Goal: Task Accomplishment & Management: Use online tool/utility

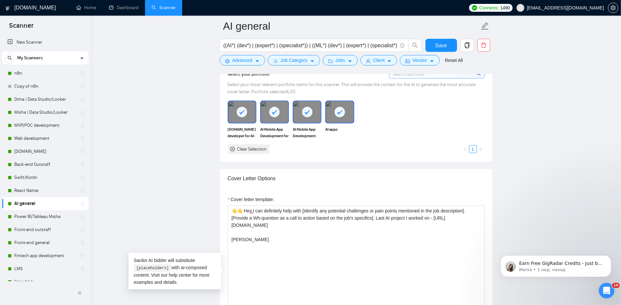
scroll to position [25, 0]
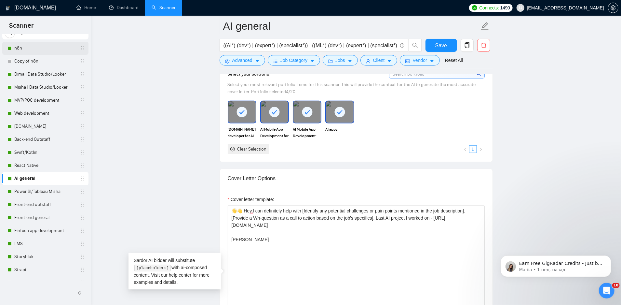
click at [33, 48] on link "n8n" at bounding box center [45, 48] width 62 height 13
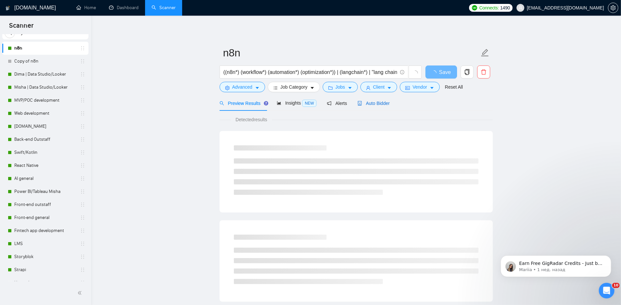
drag, startPoint x: 380, startPoint y: 105, endPoint x: 374, endPoint y: 111, distance: 8.1
click at [380, 105] on span "Auto Bidder" at bounding box center [374, 103] width 32 height 5
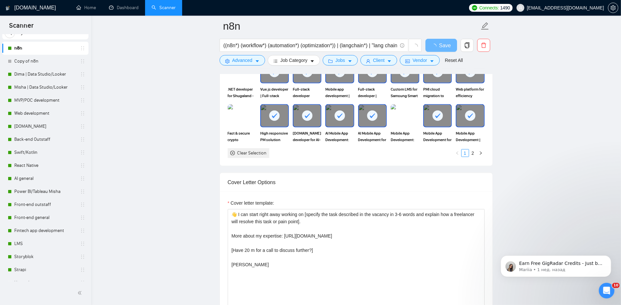
scroll to position [640, 0]
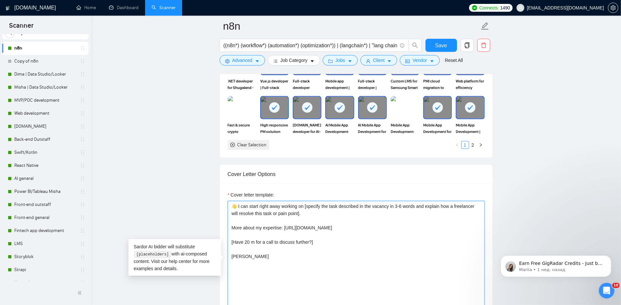
drag, startPoint x: 376, startPoint y: 216, endPoint x: 224, endPoint y: 216, distance: 152.9
click at [224, 216] on div "Cover letter template: 👋 I can start right away working on [specify the task de…" at bounding box center [356, 273] width 273 height 180
type textarea "👋 I can start right away working on [specify the task described in the vacancy …"
click at [443, 44] on span "Save" at bounding box center [441, 45] width 12 height 8
